Goal: Information Seeking & Learning: Learn about a topic

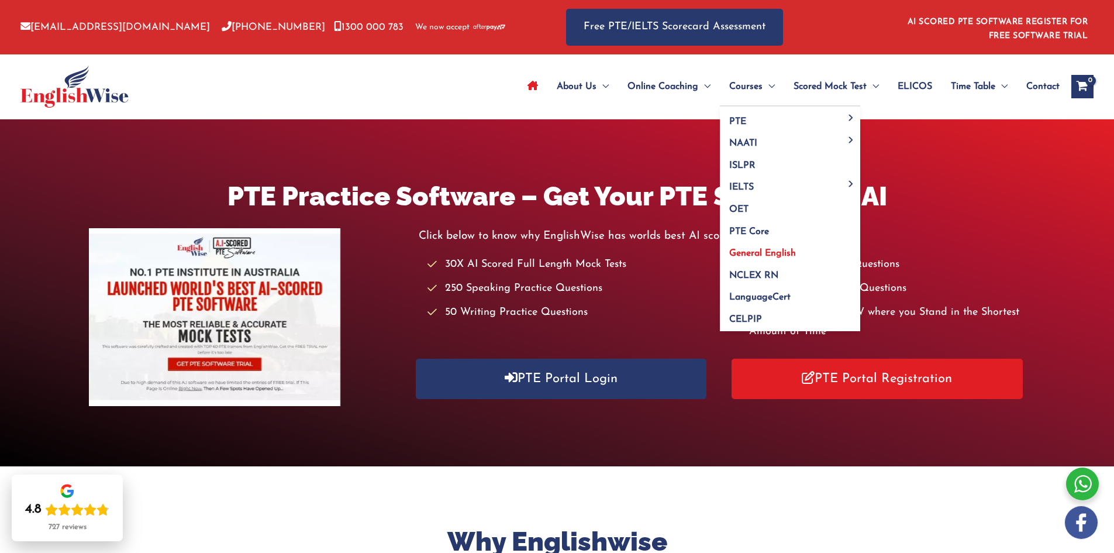
click at [747, 250] on span "General English" at bounding box center [762, 253] width 67 height 9
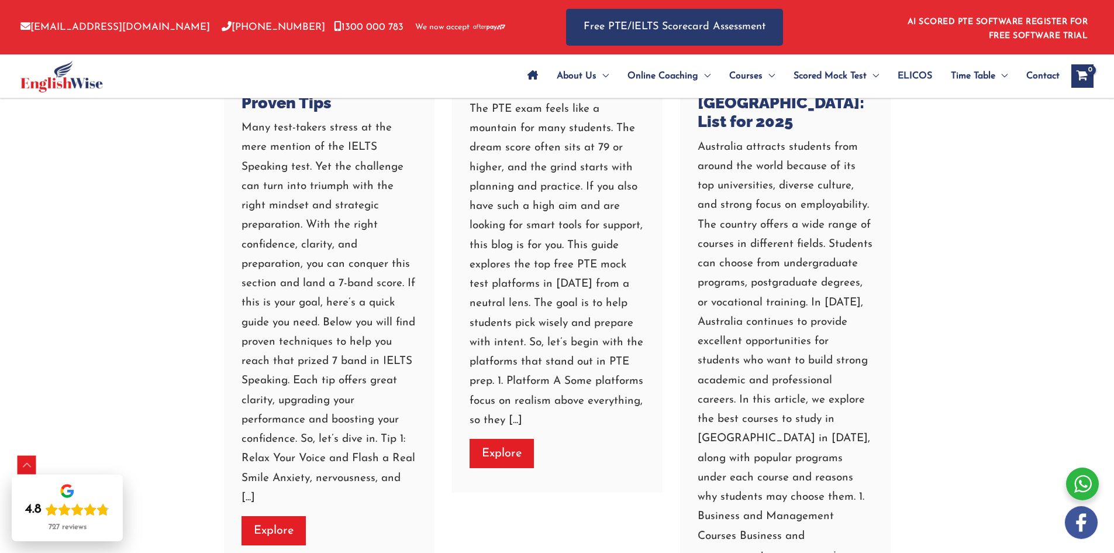
scroll to position [2030, 0]
